Goal: Information Seeking & Learning: Learn about a topic

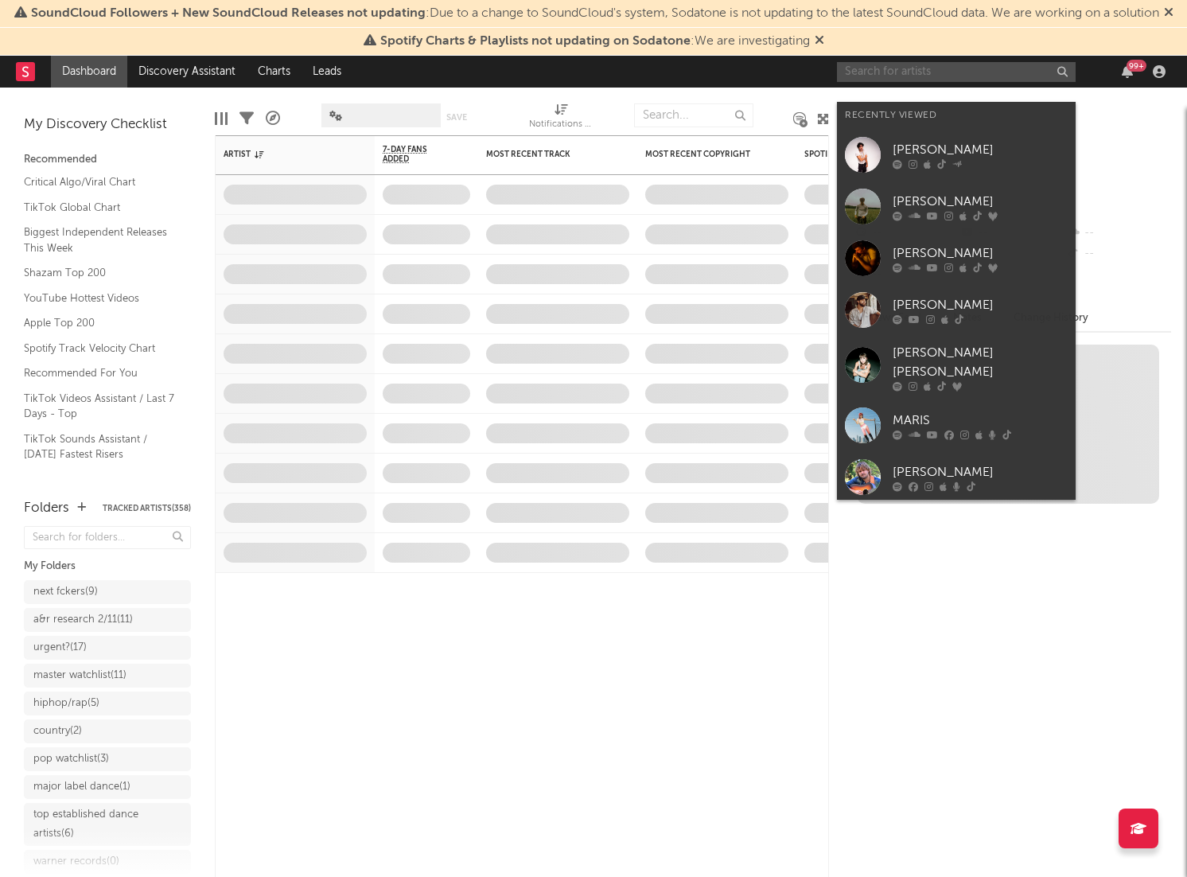
click at [866, 82] on input "text" at bounding box center [956, 72] width 239 height 20
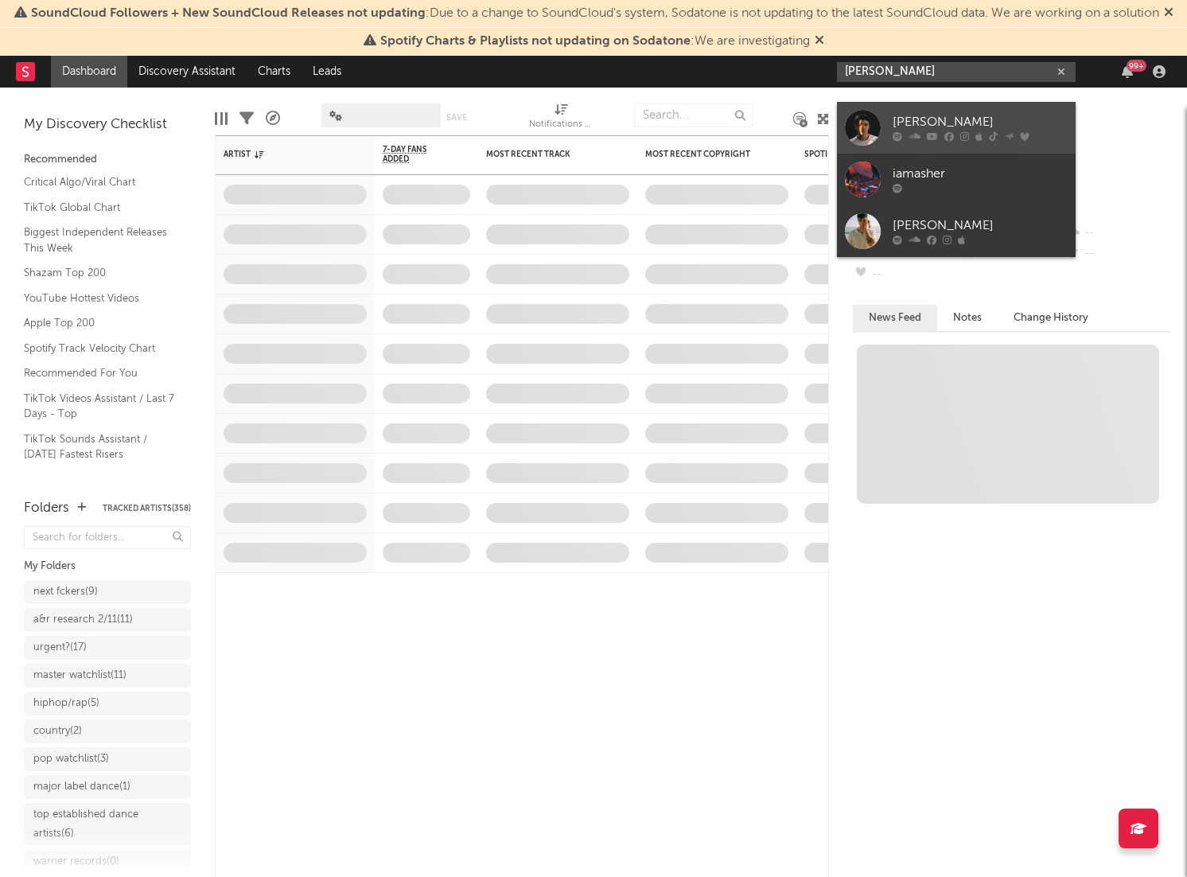
type input "ian asher"
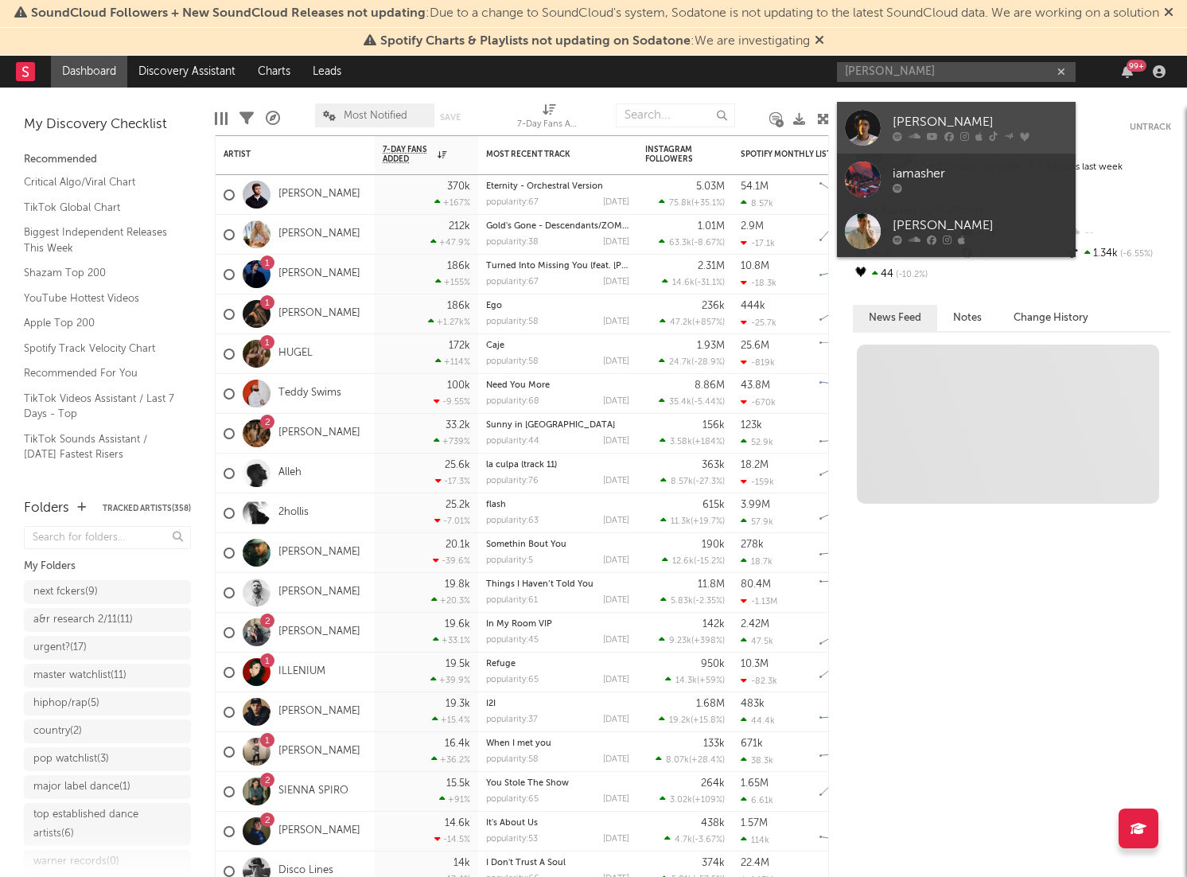
click at [863, 124] on div at bounding box center [863, 128] width 36 height 36
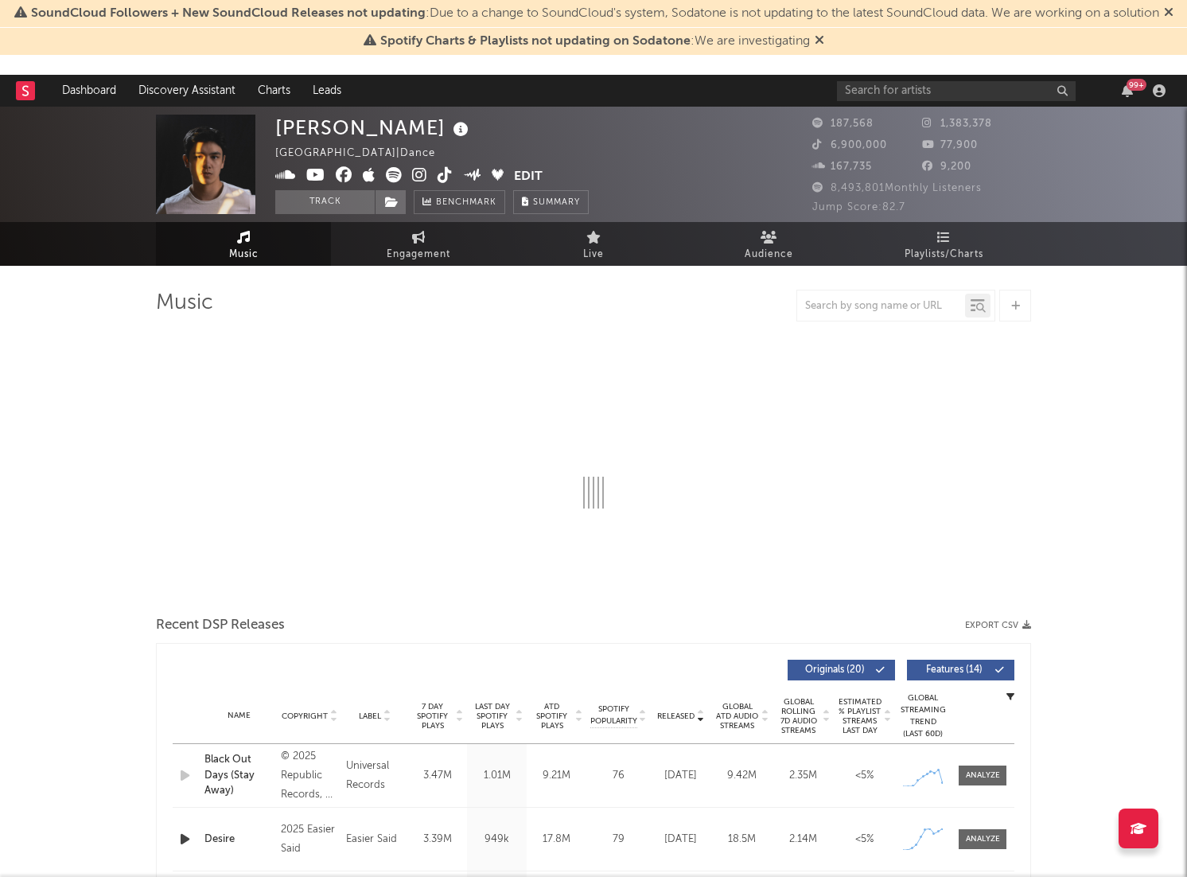
click at [443, 177] on icon at bounding box center [445, 175] width 15 height 16
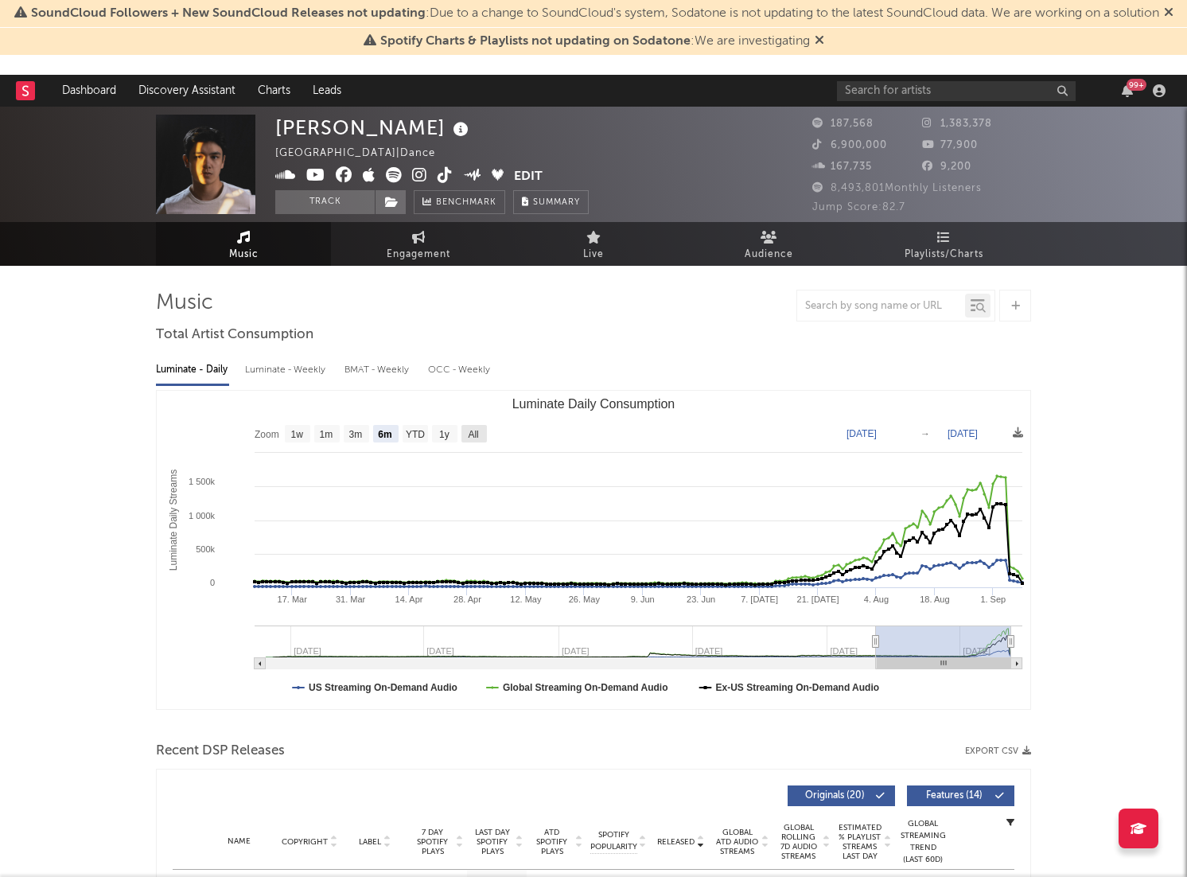
click at [468, 430] on text "All" at bounding box center [473, 434] width 10 height 11
select select "All"
type input "2022-11-27"
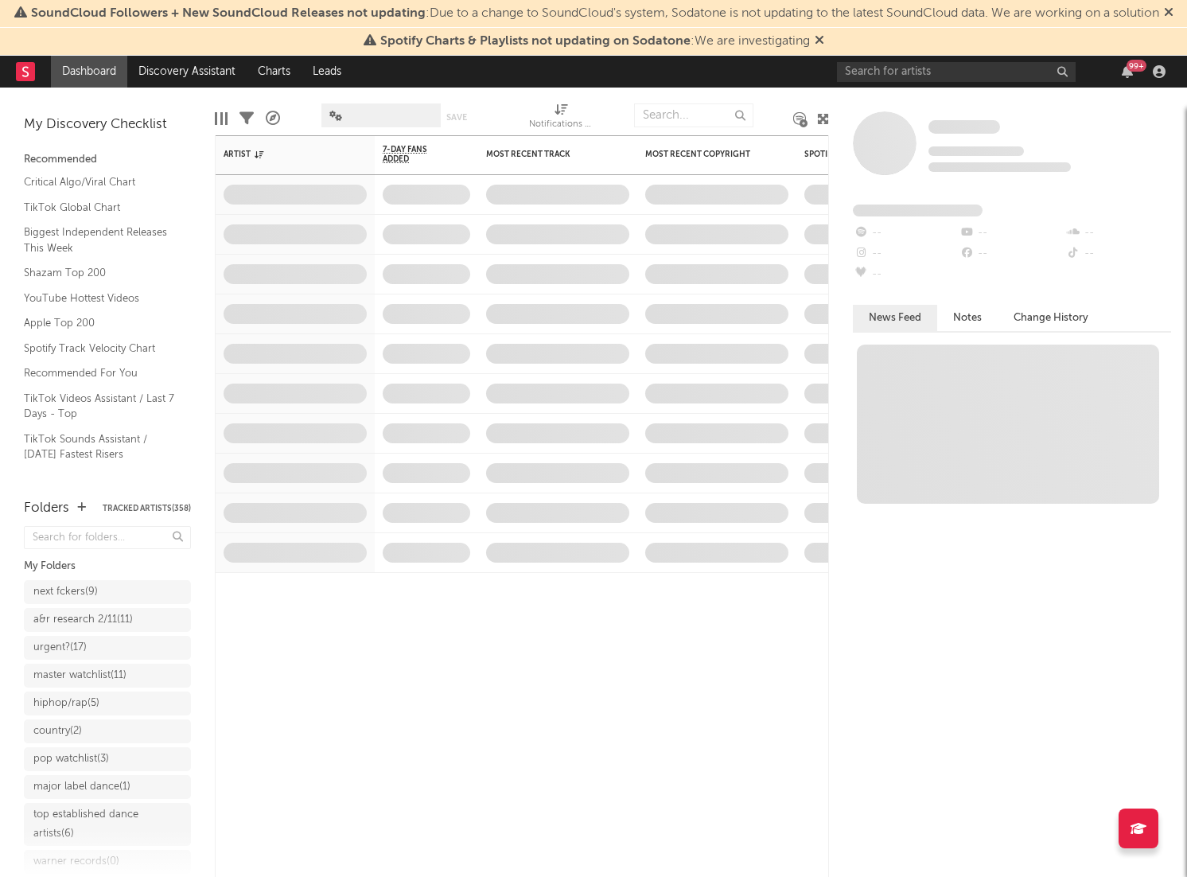
click at [901, 109] on div "Some Artist Tracking Since: [DATE] 0 fans this week 0 fans last week Fans Added…" at bounding box center [1008, 482] width 358 height 789
click at [906, 82] on input "text" at bounding box center [956, 72] width 239 height 20
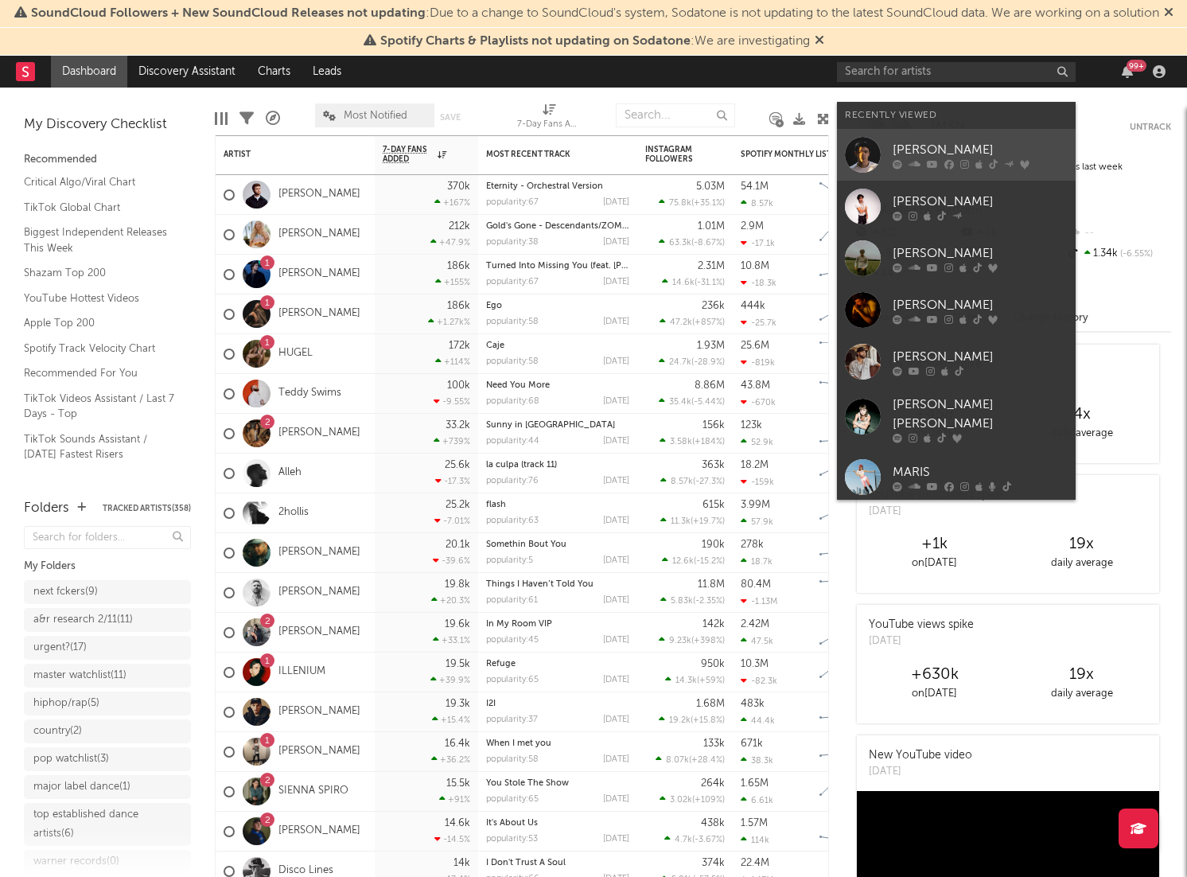
click at [868, 151] on div at bounding box center [863, 155] width 36 height 36
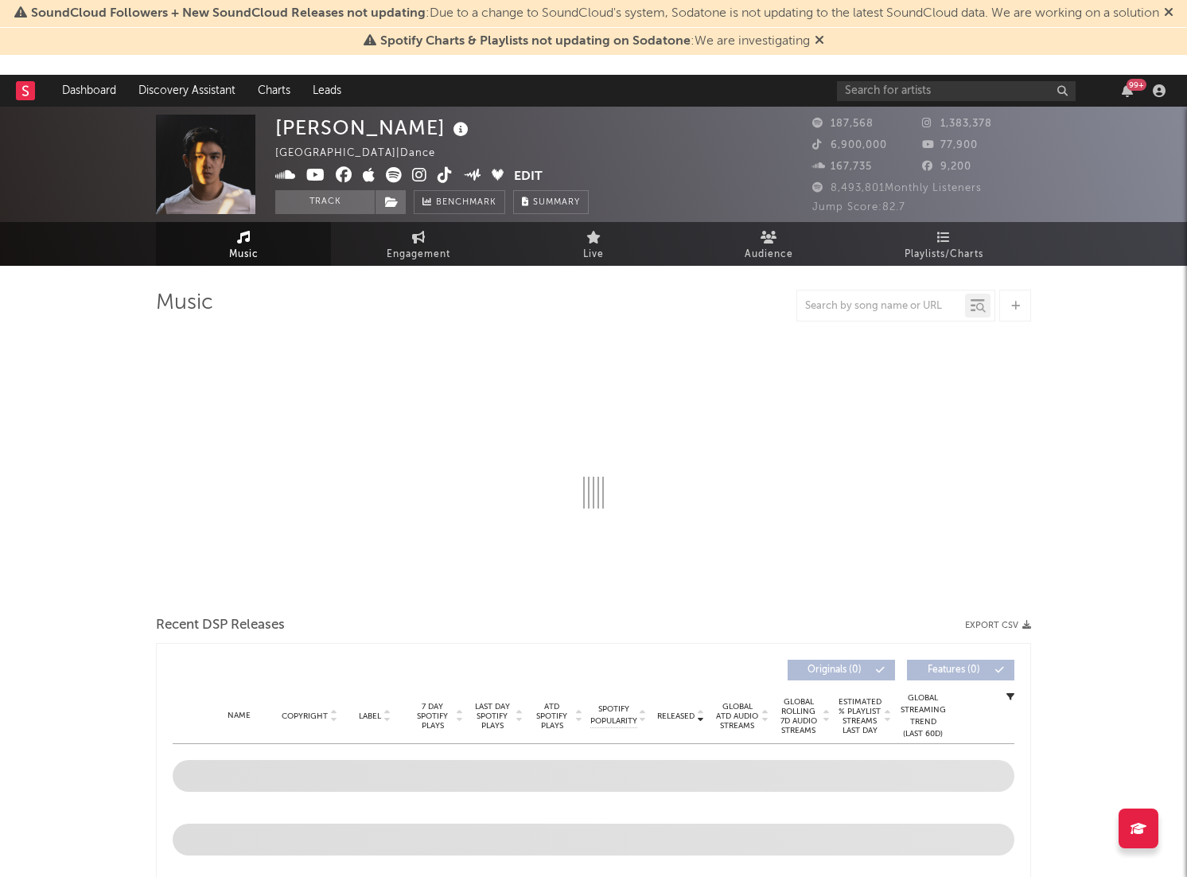
select select "6m"
